Goal: Task Accomplishment & Management: Manage account settings

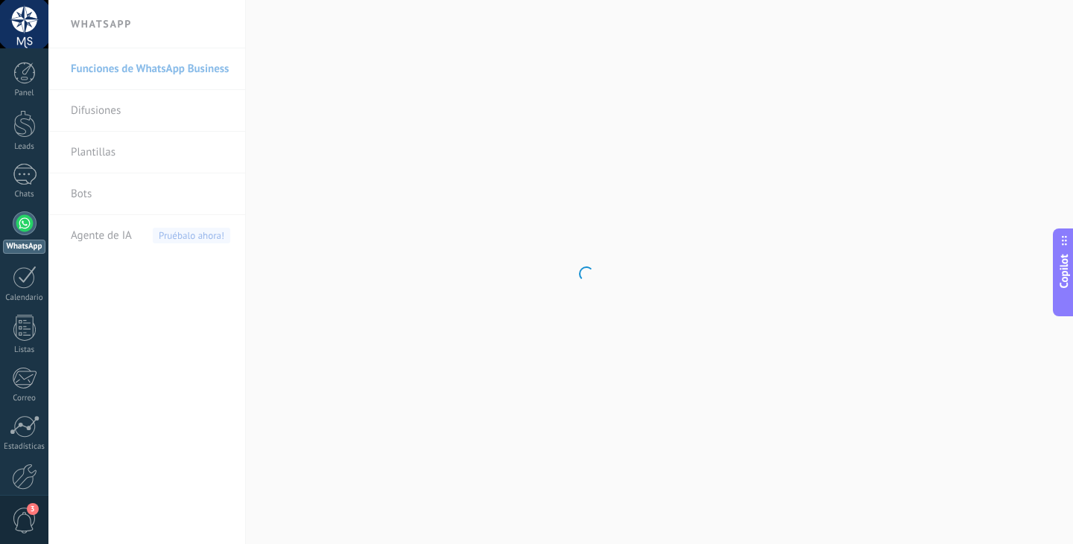
scroll to position [825, 0]
click at [20, 82] on div at bounding box center [24, 73] width 22 height 22
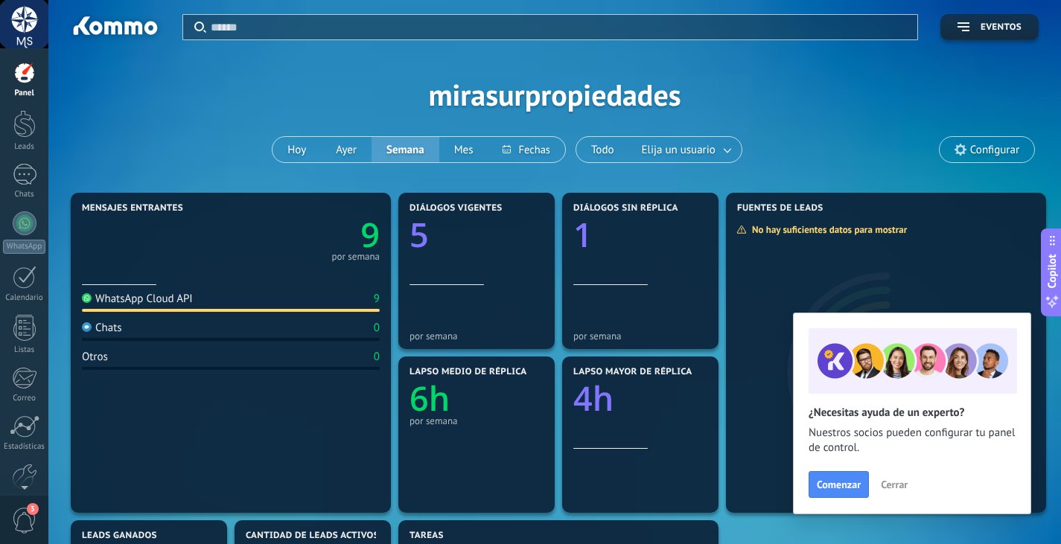
click at [894, 486] on span "Cerrar" at bounding box center [894, 485] width 27 height 10
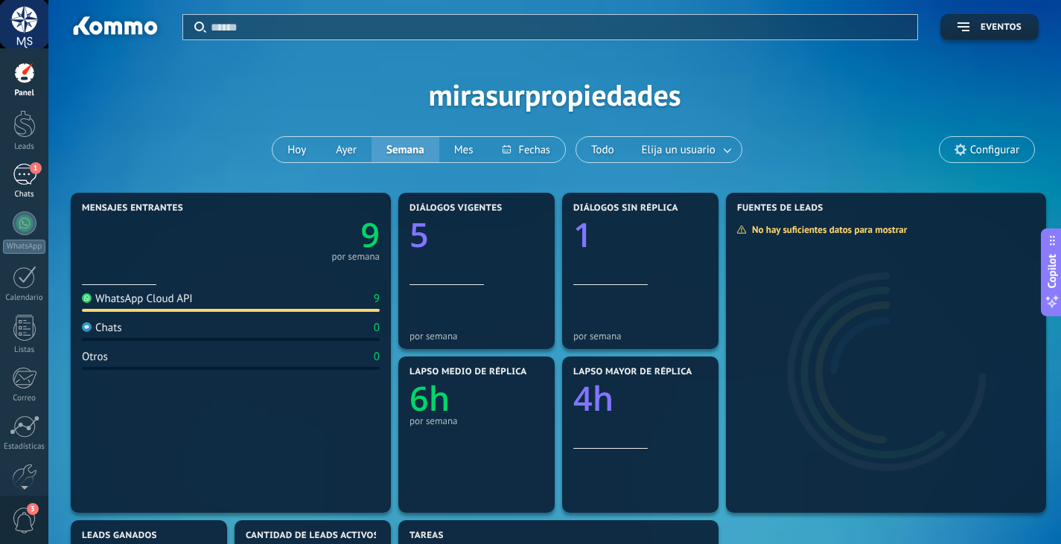
click at [29, 171] on div "1" at bounding box center [25, 175] width 24 height 22
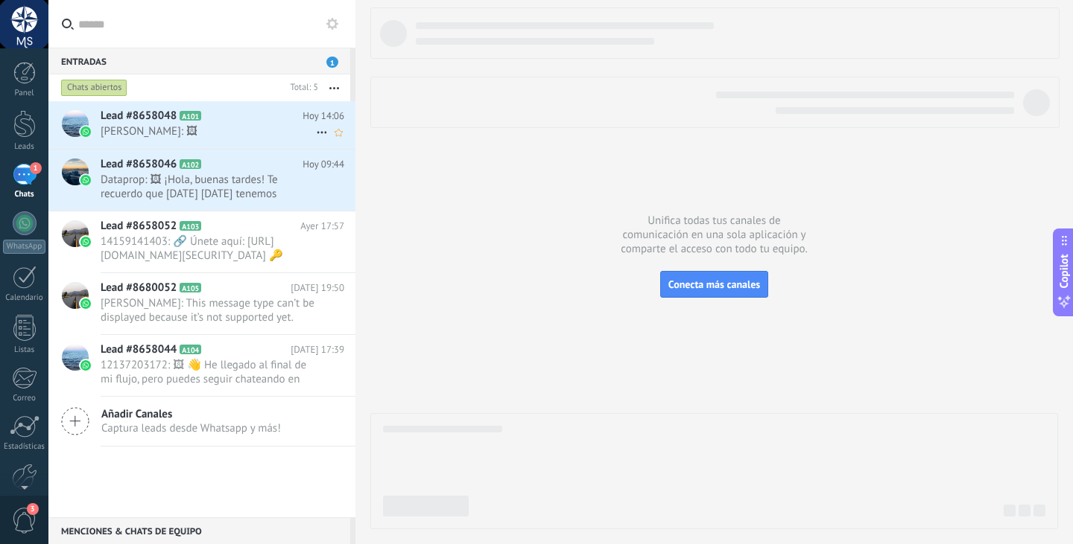
click at [197, 144] on div "Lead #8658048 A101 [DATE] 14:06 [PERSON_NAME]: 🖼" at bounding box center [228, 124] width 255 height 47
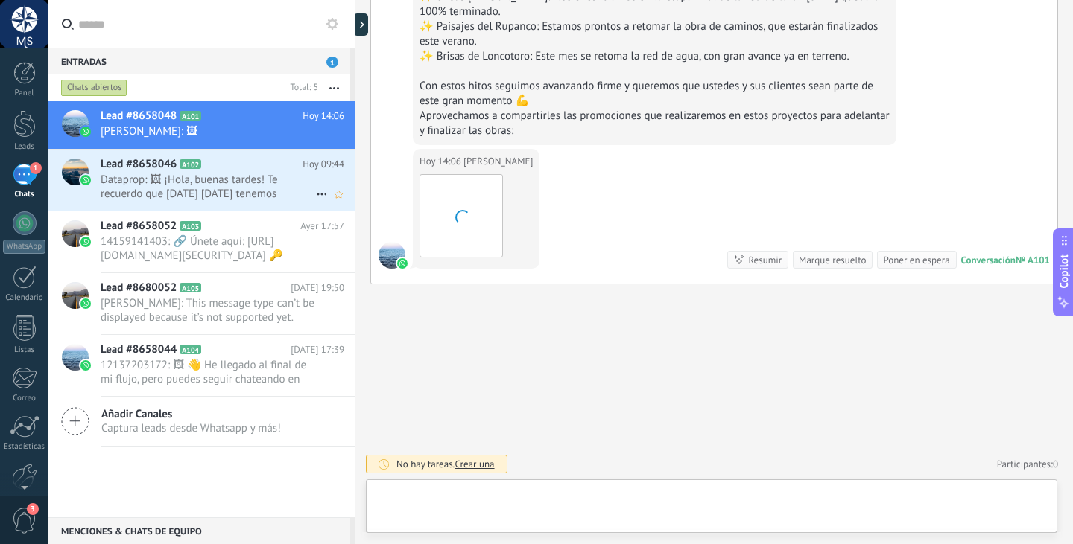
scroll to position [825, 0]
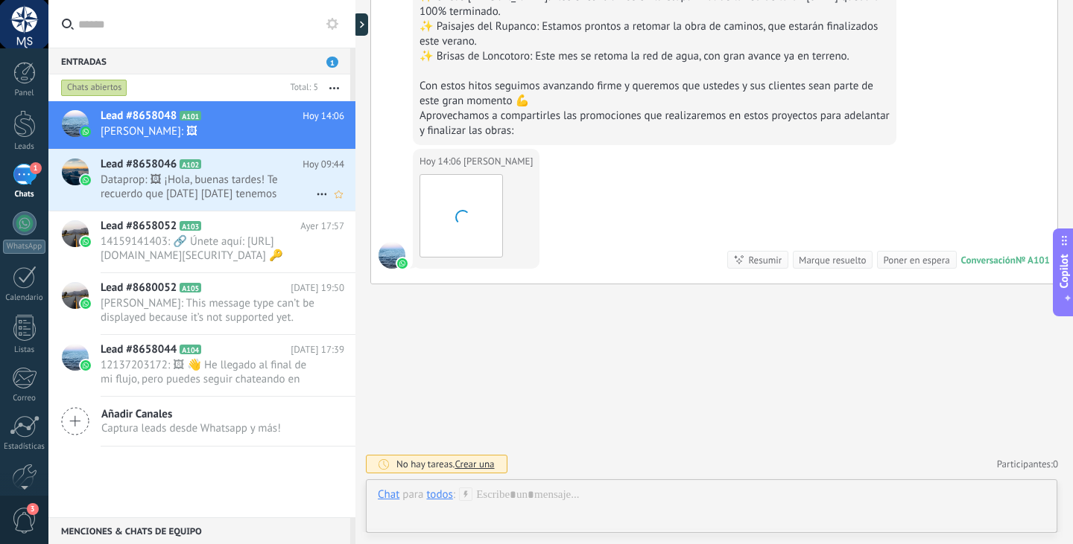
click at [322, 191] on icon at bounding box center [322, 194] width 18 height 18
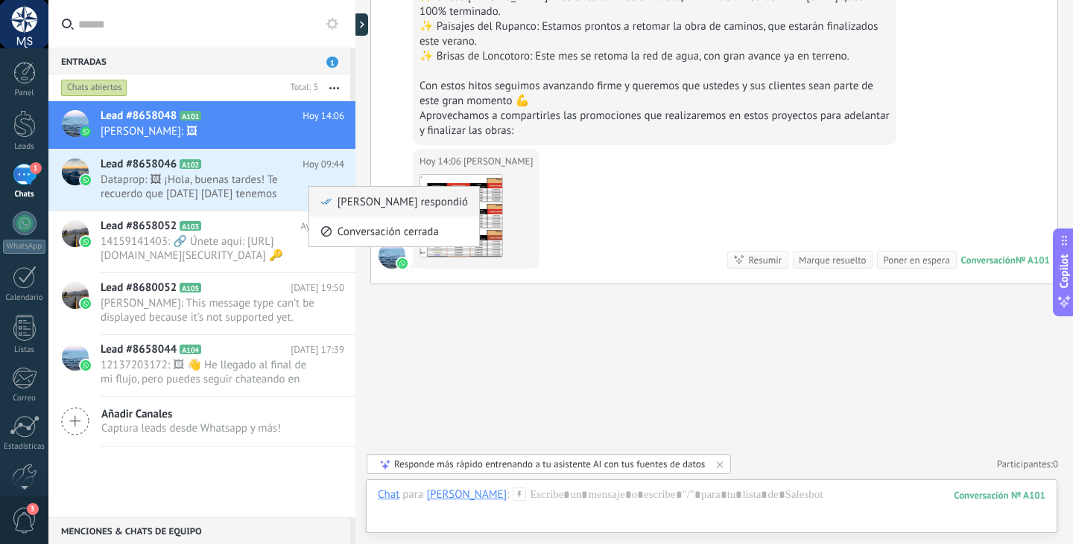
click at [344, 211] on span "[PERSON_NAME] respondió" at bounding box center [402, 202] width 130 height 30
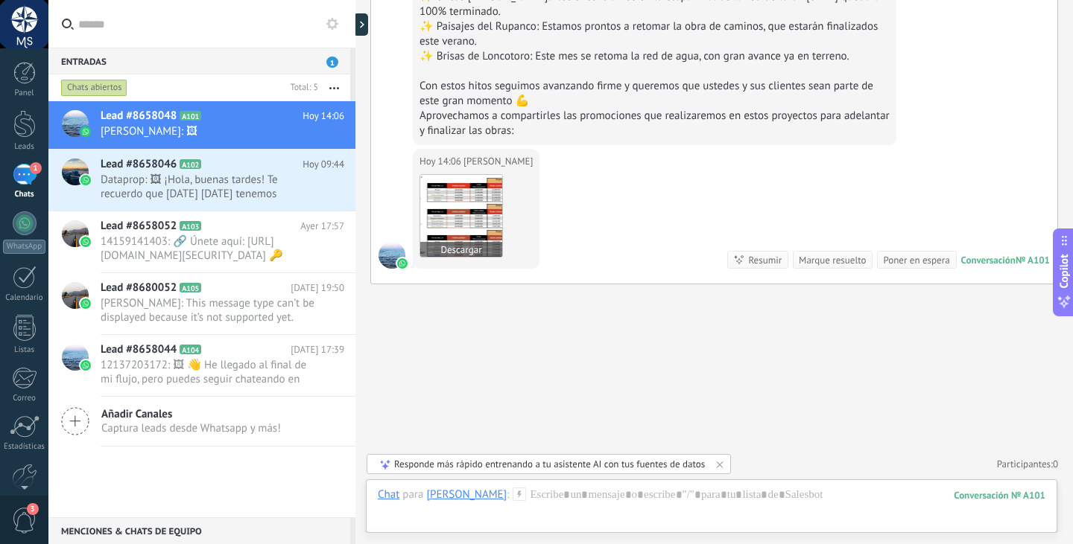
click at [487, 209] on img at bounding box center [461, 216] width 82 height 82
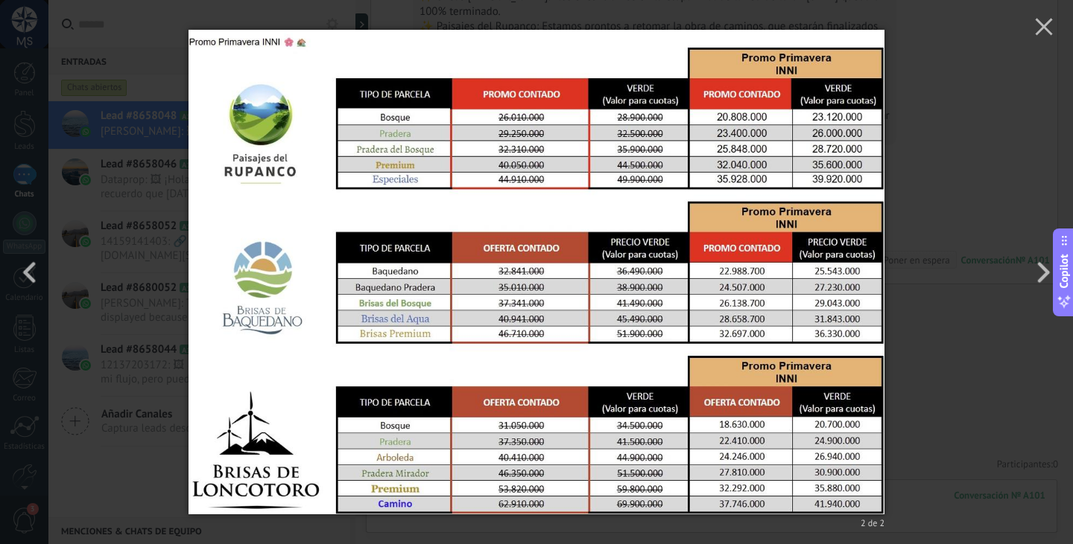
drag, startPoint x: 806, startPoint y: 268, endPoint x: 668, endPoint y: 255, distance: 138.4
click at [668, 255] on img at bounding box center [536, 272] width 696 height 544
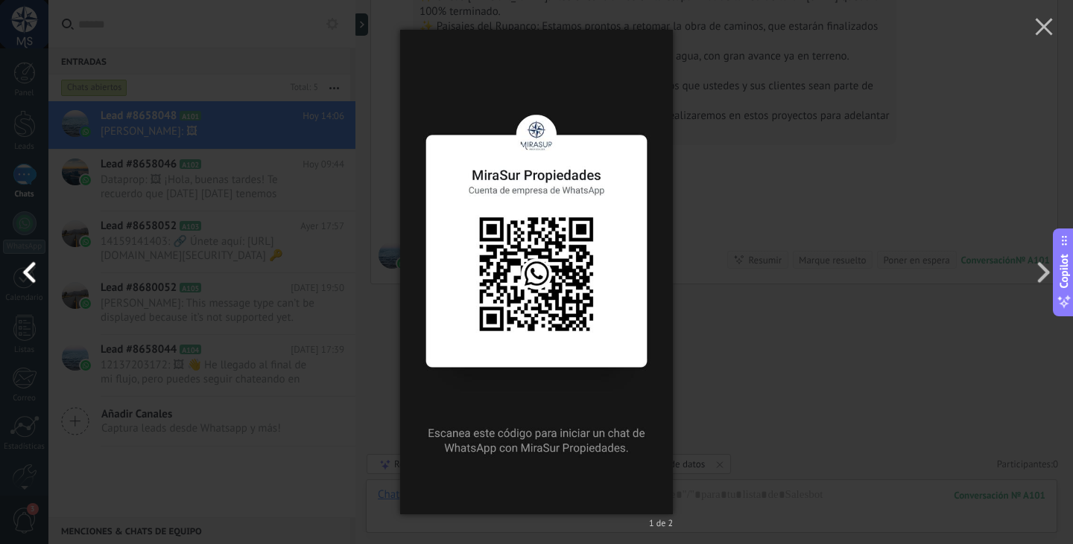
click at [28, 265] on button "button" at bounding box center [33, 273] width 67 height 82
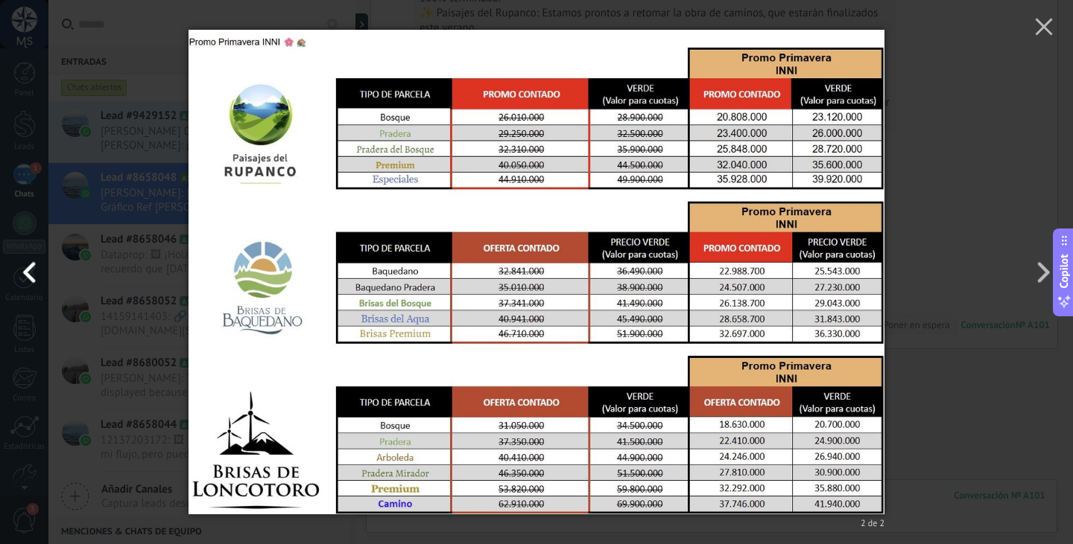
scroll to position [1248, 0]
click at [954, 185] on div "2 de 2" at bounding box center [536, 272] width 1073 height 544
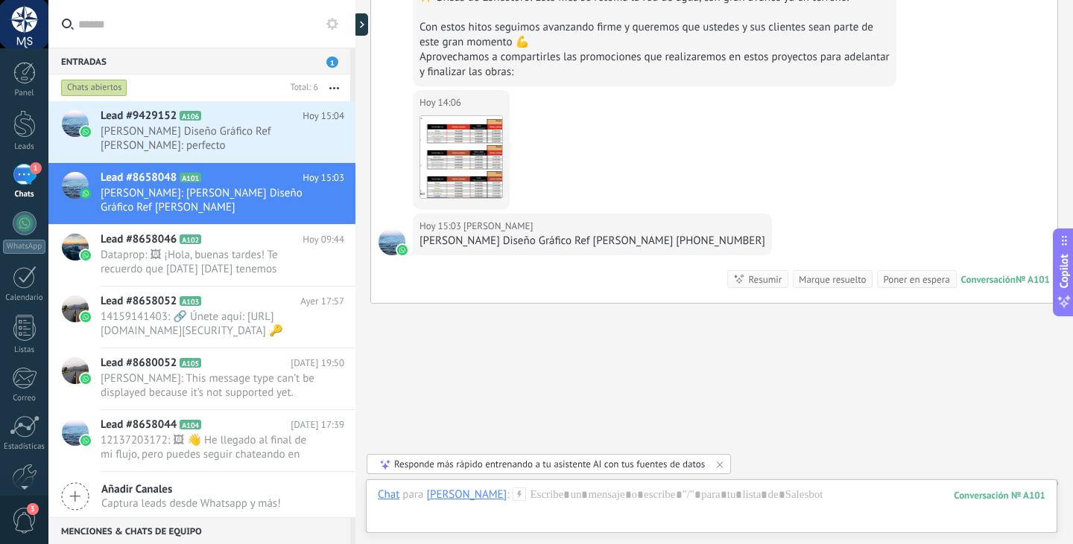
click at [35, 22] on div at bounding box center [24, 24] width 48 height 48
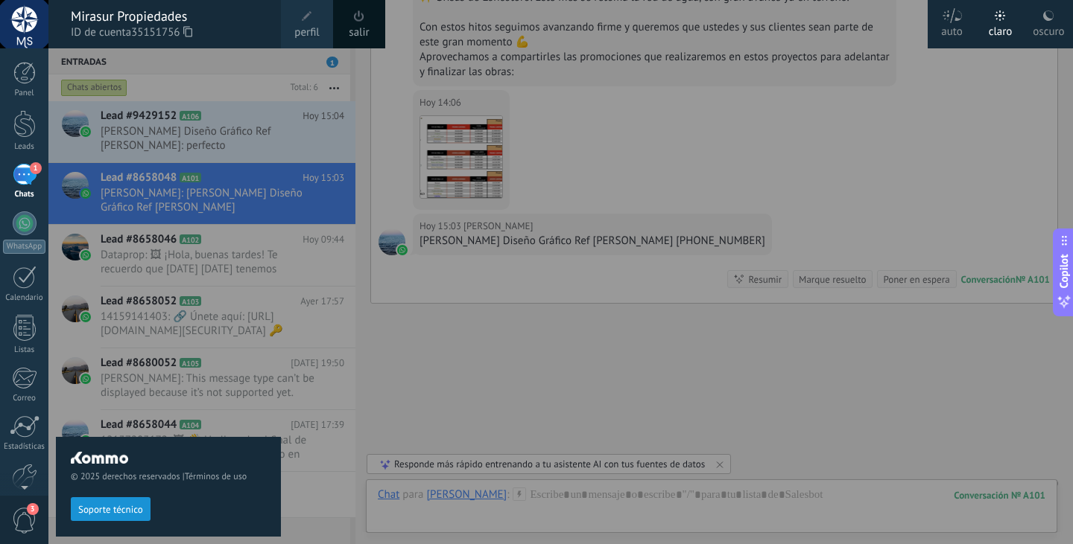
click at [302, 20] on span at bounding box center [307, 16] width 10 height 10
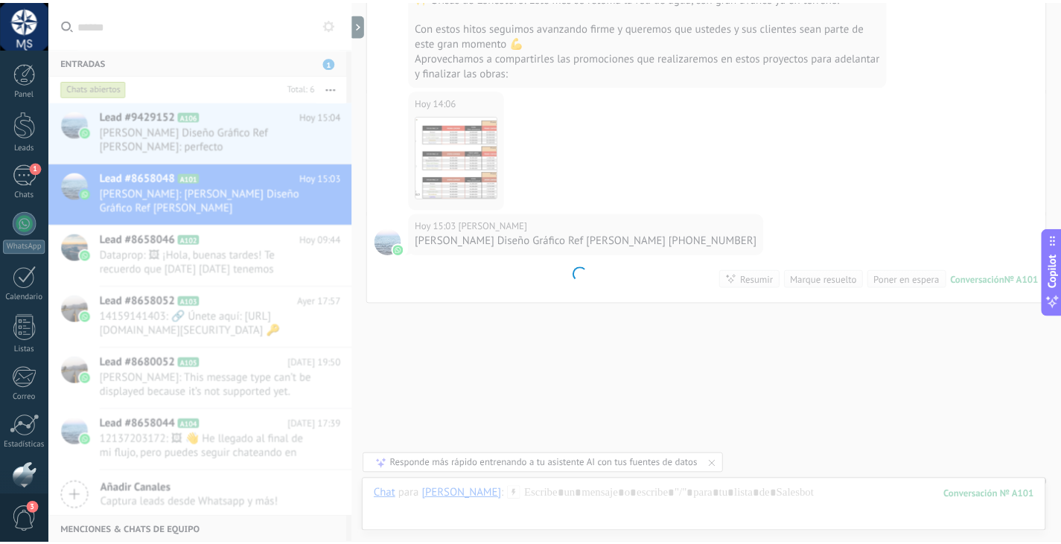
scroll to position [75, 0]
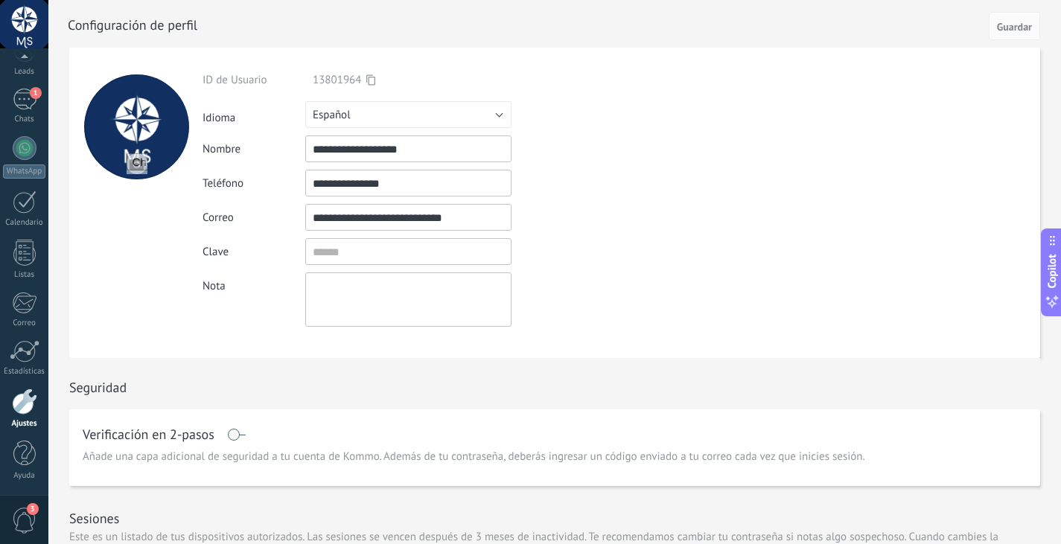
click at [134, 125] on div at bounding box center [136, 126] width 105 height 105
click at [144, 159] on input "file" at bounding box center [137, 163] width 21 height 21
type input "**********"
drag, startPoint x: 703, startPoint y: 45, endPoint x: 643, endPoint y: 44, distance: 60.3
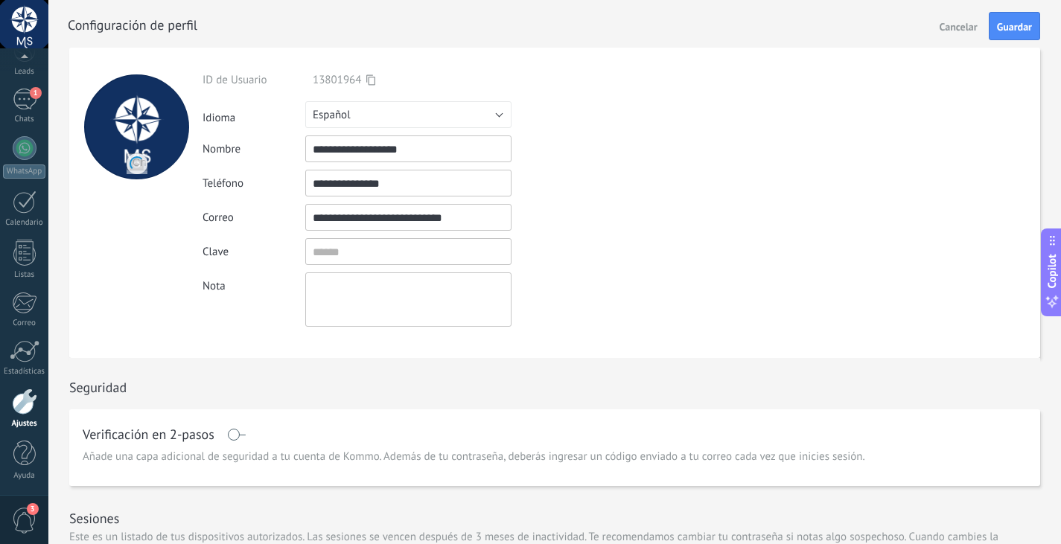
click at [651, 49] on div "**********" at bounding box center [443, 203] width 481 height 311
drag, startPoint x: 756, startPoint y: 56, endPoint x: 693, endPoint y: 69, distance: 63.8
click at [728, 62] on form "**********" at bounding box center [554, 203] width 971 height 311
click at [1016, 24] on span "Guardar" at bounding box center [1014, 27] width 35 height 10
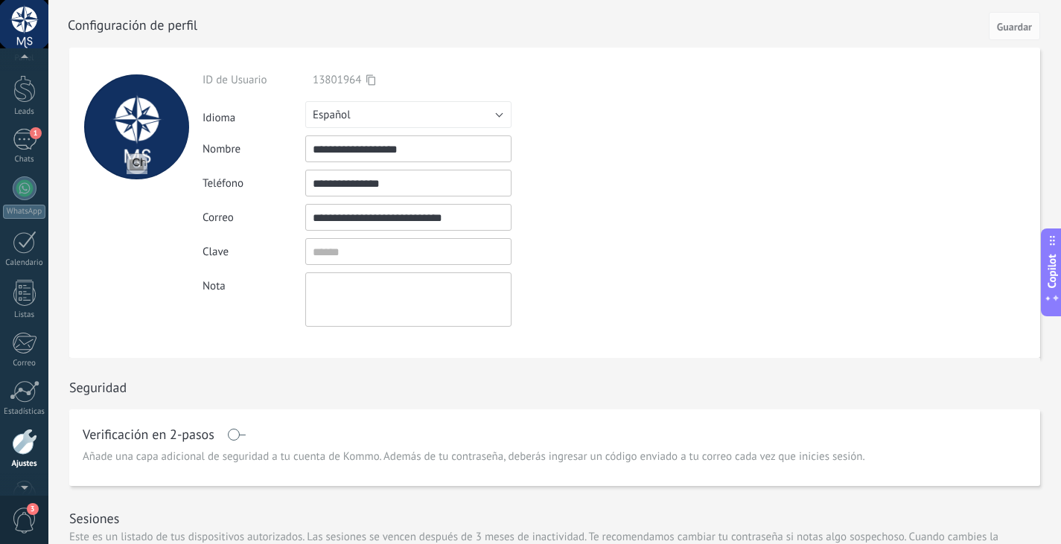
scroll to position [8, 0]
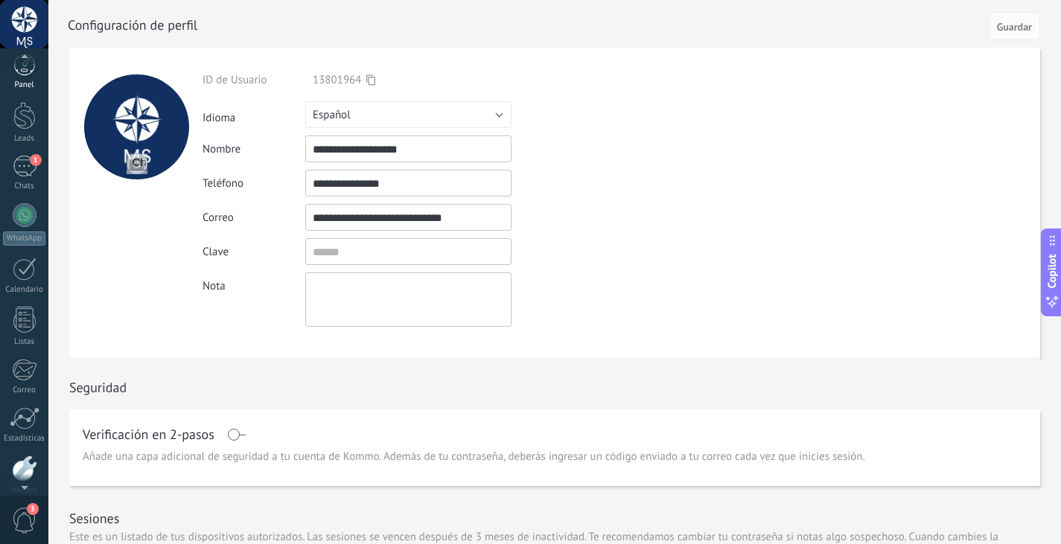
click at [26, 81] on div "Panel" at bounding box center [24, 85] width 43 height 10
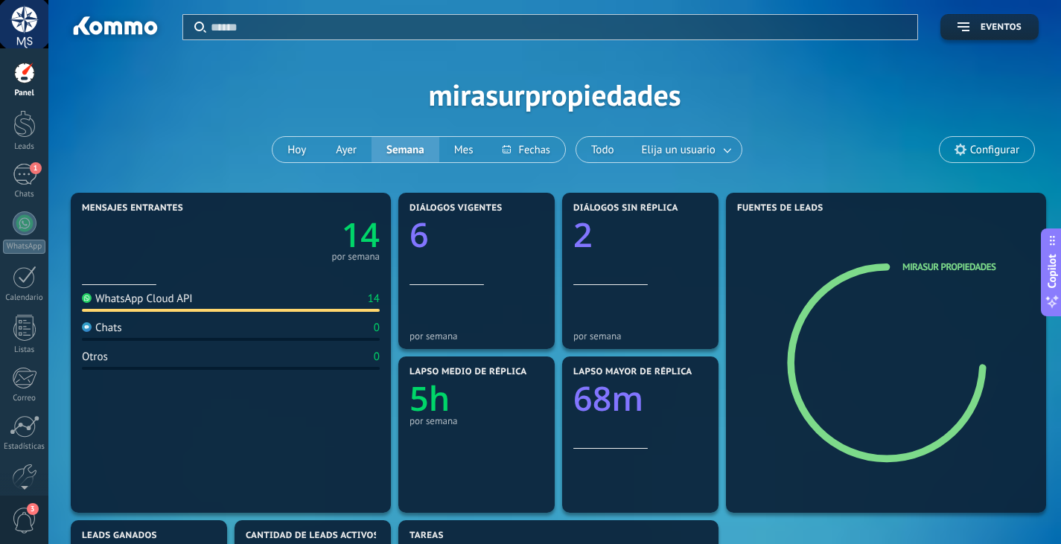
click at [36, 22] on div at bounding box center [24, 24] width 48 height 48
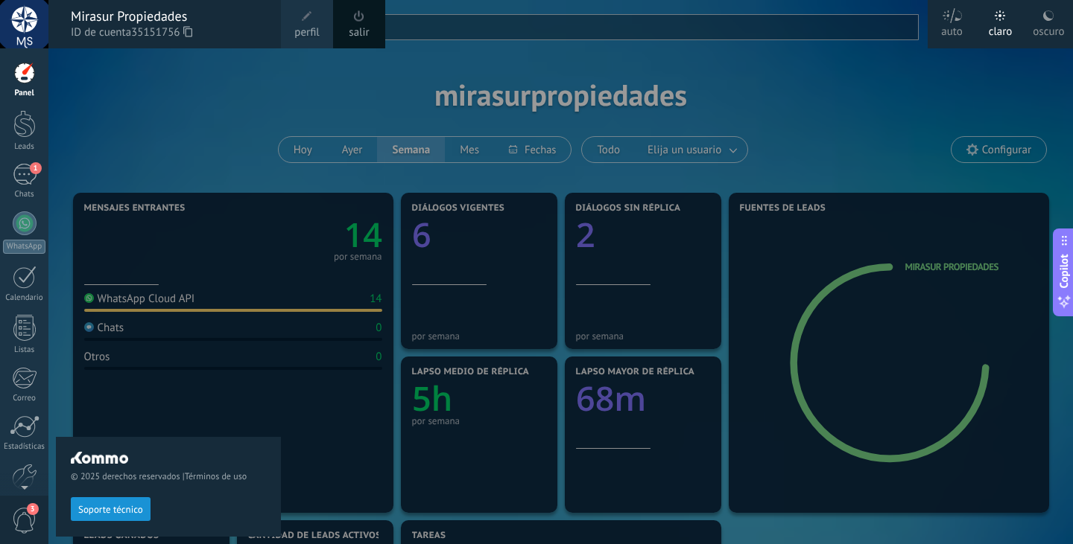
click at [39, 80] on link "Panel" at bounding box center [24, 80] width 48 height 36
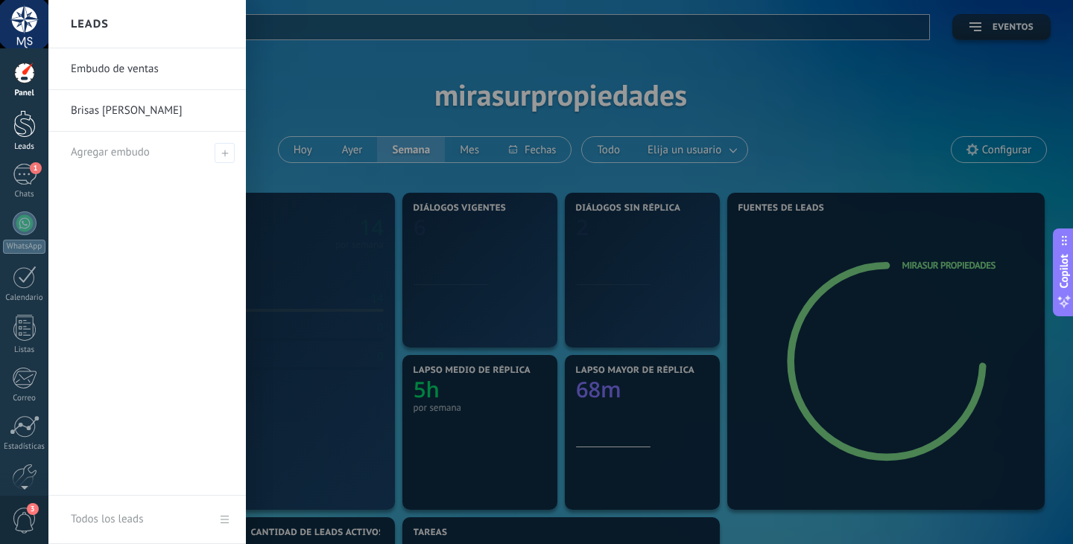
click at [34, 133] on div at bounding box center [24, 124] width 22 height 28
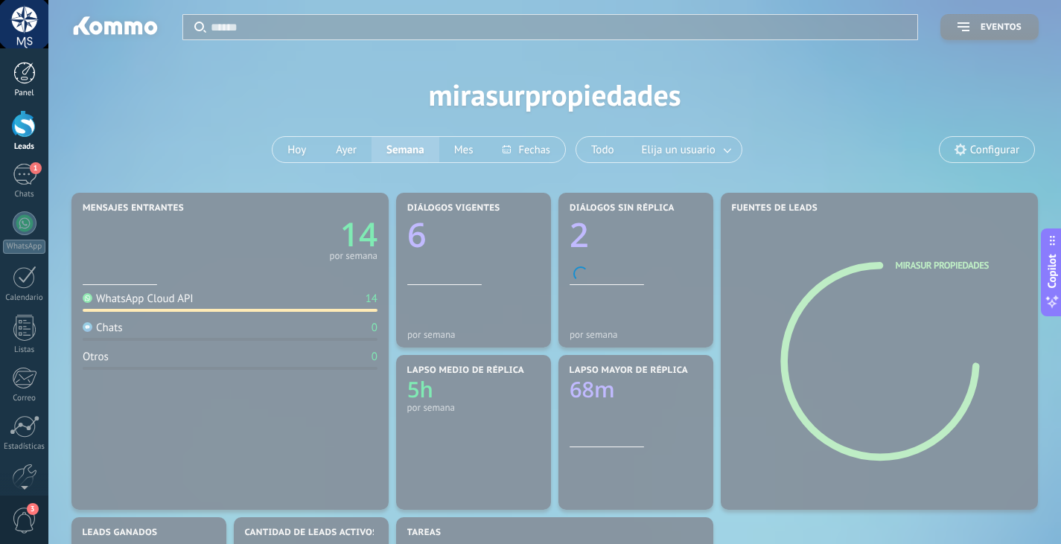
click at [28, 84] on link "Panel" at bounding box center [24, 80] width 48 height 36
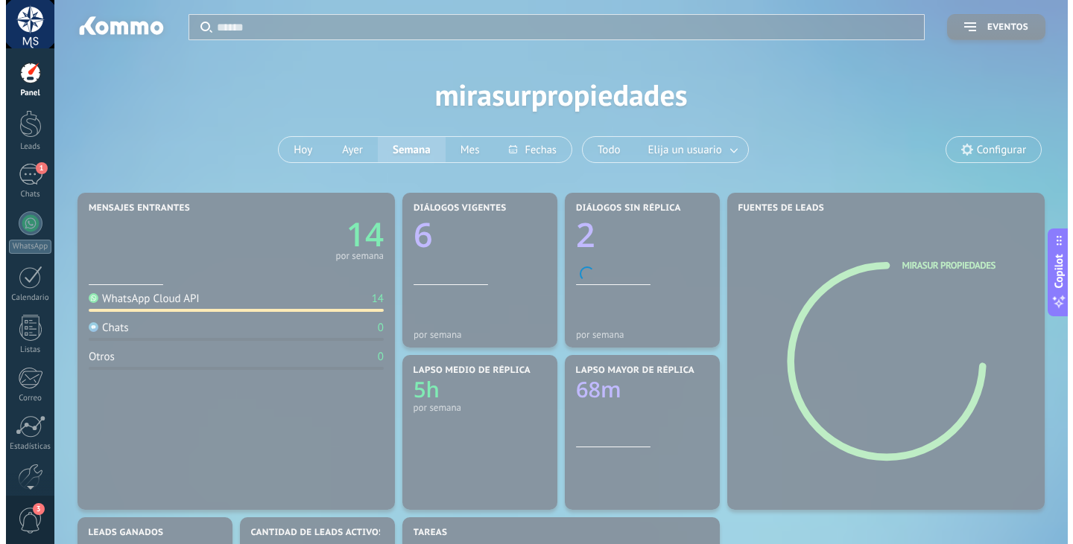
scroll to position [825, 0]
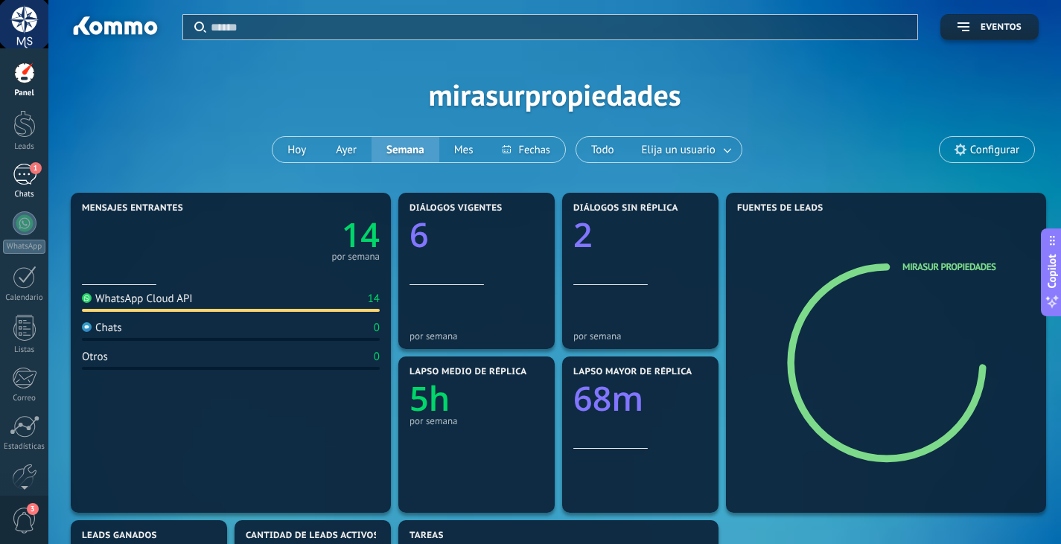
click at [15, 168] on div "1" at bounding box center [25, 175] width 24 height 22
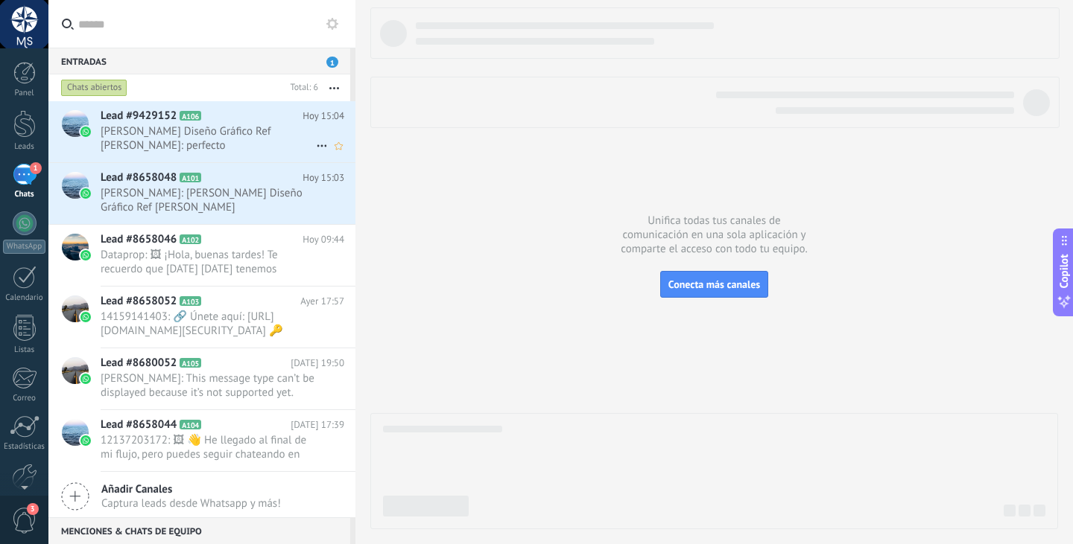
click at [217, 109] on h2 "Lead #9429152 A106" at bounding box center [202, 116] width 202 height 15
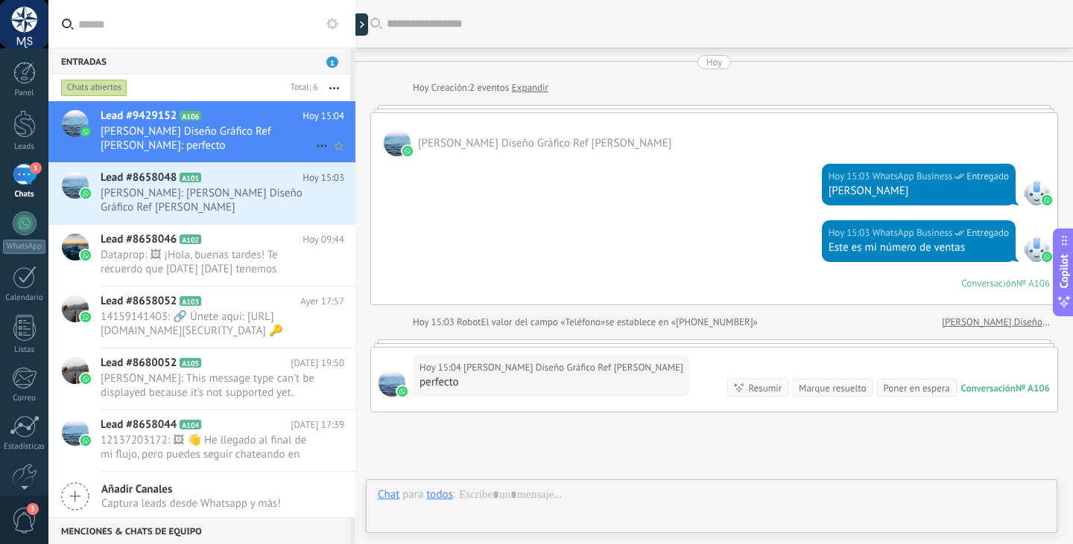
scroll to position [825, 0]
click at [313, 142] on icon at bounding box center [322, 146] width 18 height 18
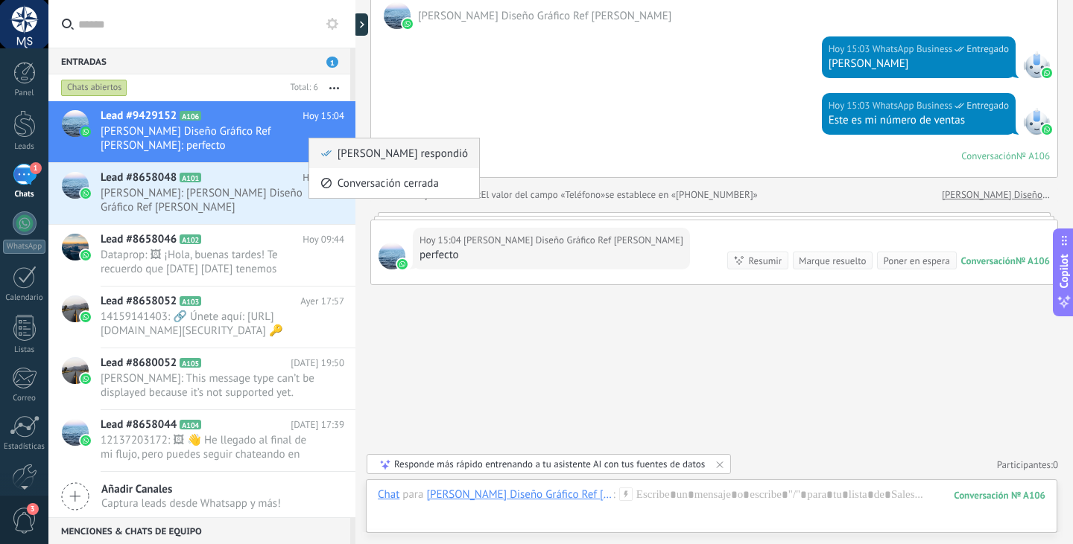
click at [352, 153] on span "[PERSON_NAME] respondió" at bounding box center [402, 154] width 130 height 30
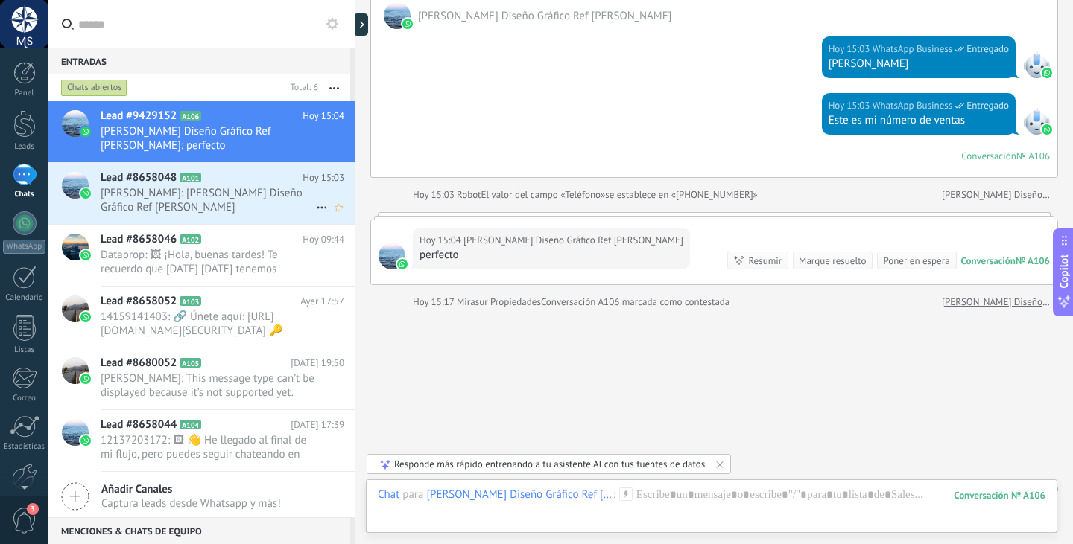
scroll to position [152, 0]
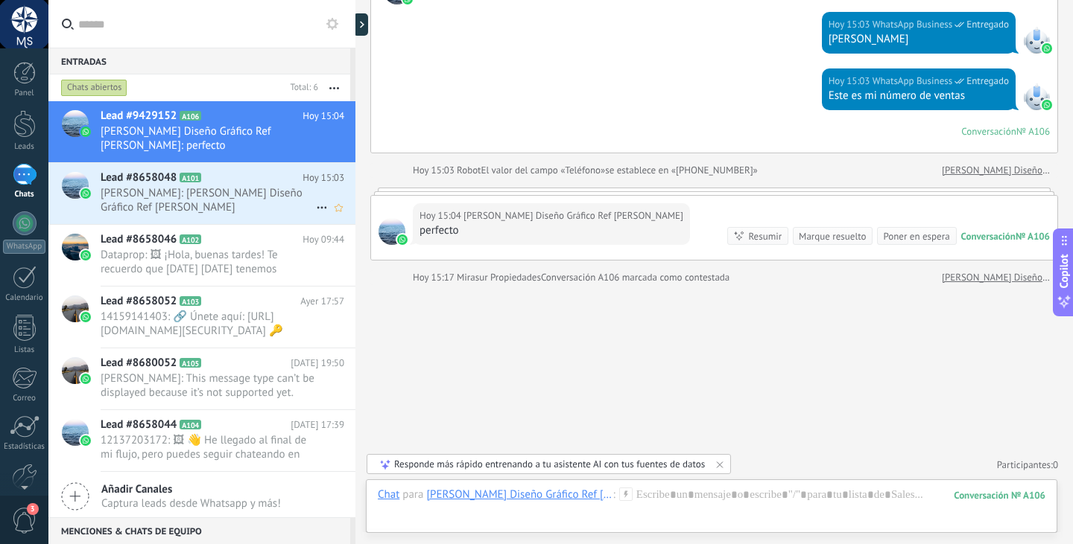
click at [254, 186] on span "[PERSON_NAME]: [PERSON_NAME] Diseño Gráfico Ref [PERSON_NAME] [PHONE_NUMBER]" at bounding box center [208, 200] width 215 height 28
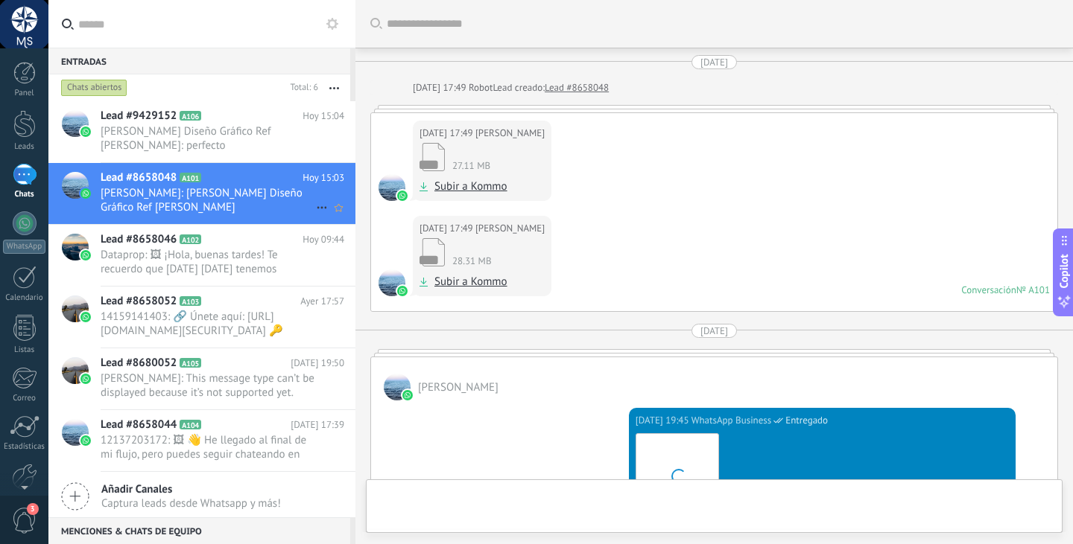
click at [313, 203] on icon at bounding box center [322, 208] width 18 height 18
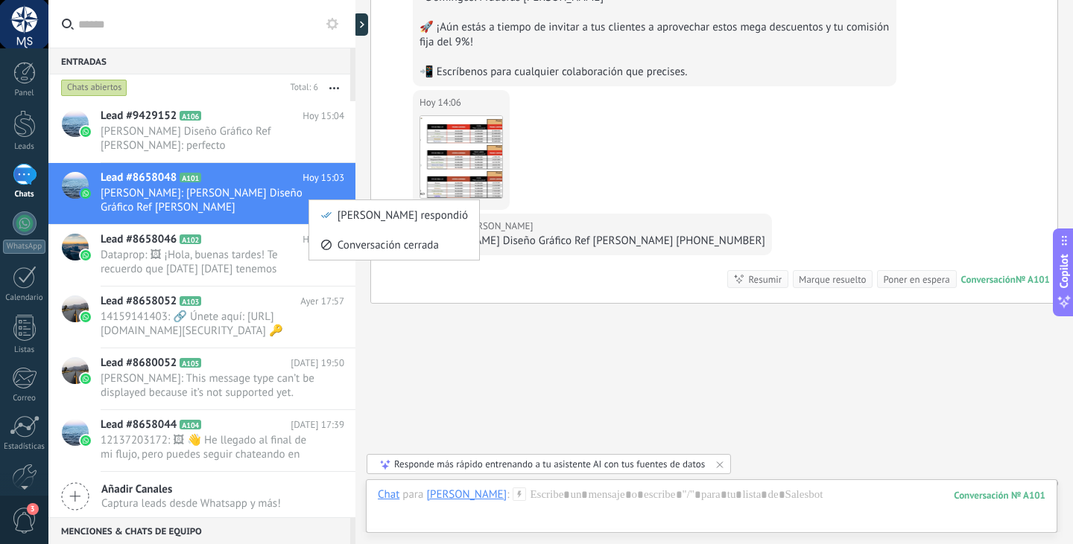
click at [368, 243] on span "Conversación cerrada" at bounding box center [387, 245] width 101 height 30
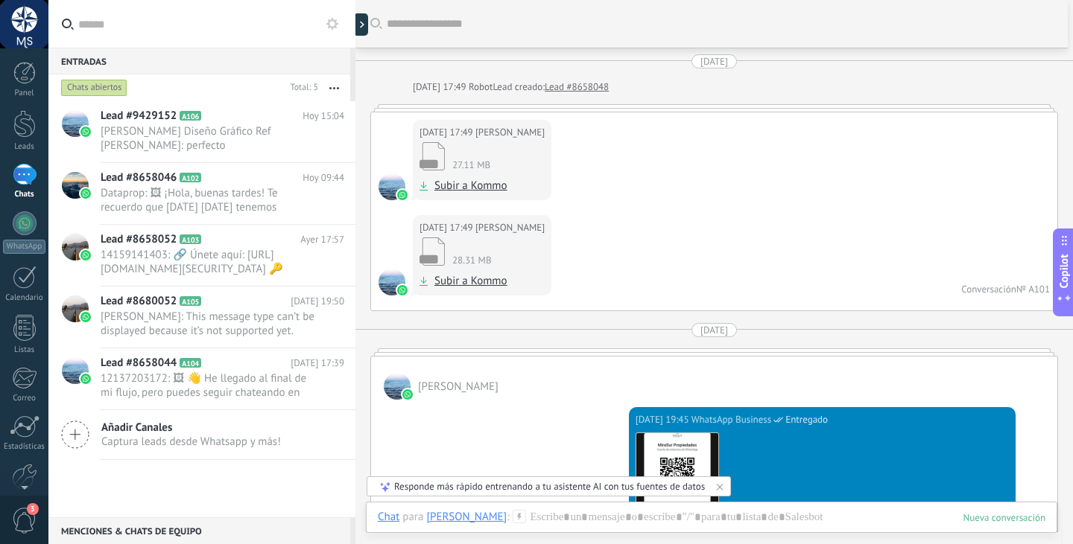
scroll to position [0, 0]
drag, startPoint x: 676, startPoint y: 161, endPoint x: 483, endPoint y: 153, distance: 193.8
click at [624, 168] on div "[DATE] 17:49 [PERSON_NAME] 27.11 MB Subir a Kommo" at bounding box center [714, 164] width 686 height 103
click at [218, 121] on h2 "Lead #9429152 A106" at bounding box center [202, 116] width 202 height 15
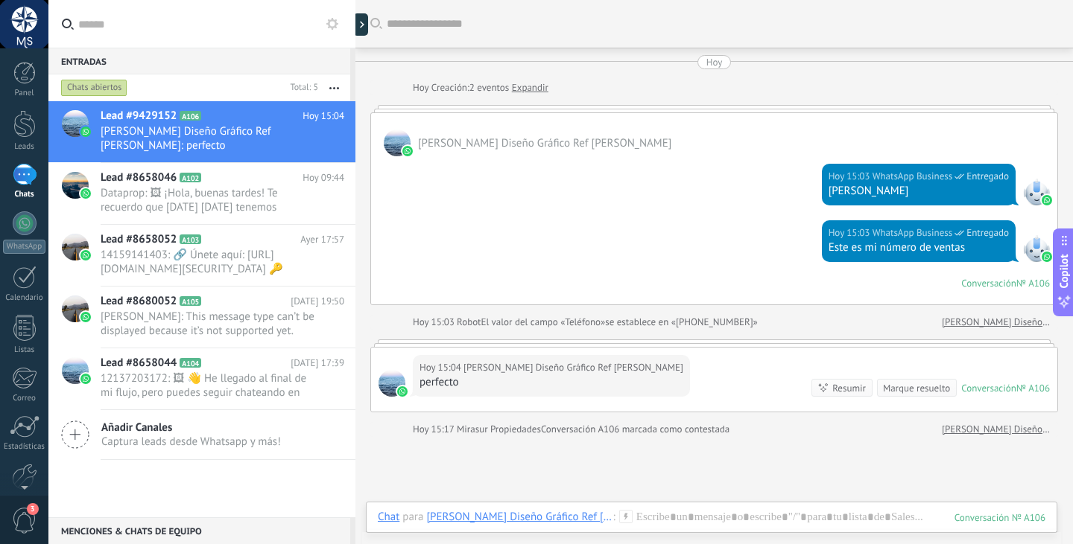
click at [21, 61] on div "Panel Leads 1 Chats WhatsApp Clientes" at bounding box center [48, 272] width 97 height 448
click at [28, 69] on div at bounding box center [24, 73] width 22 height 22
